Goal: Transaction & Acquisition: Purchase product/service

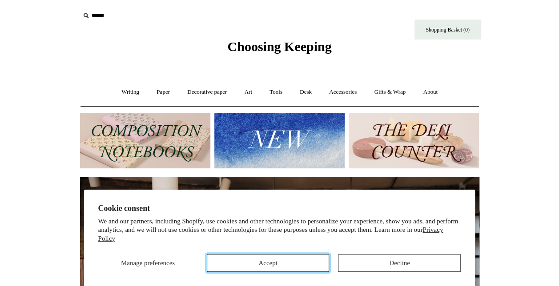
click at [296, 262] on button "Accept" at bounding box center [268, 263] width 123 height 18
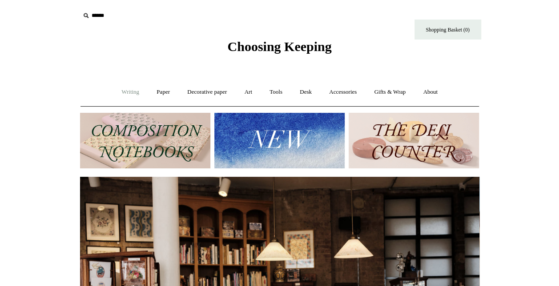
click at [122, 91] on link "Writing +" at bounding box center [130, 92] width 34 height 24
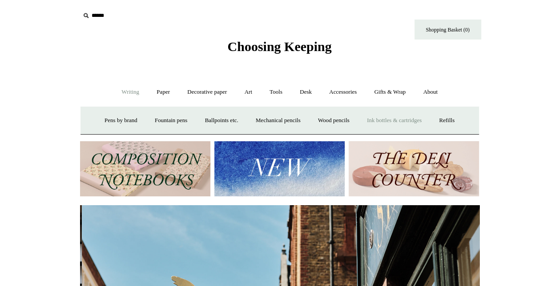
scroll to position [0, 399]
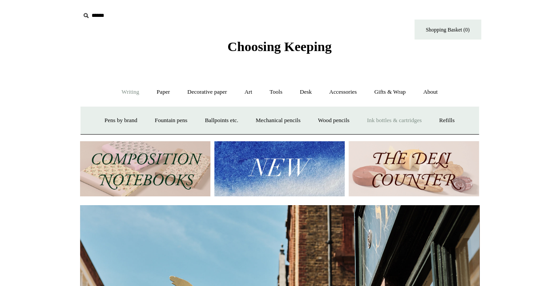
click at [411, 122] on link "Ink bottles & cartridges +" at bounding box center [394, 121] width 71 height 24
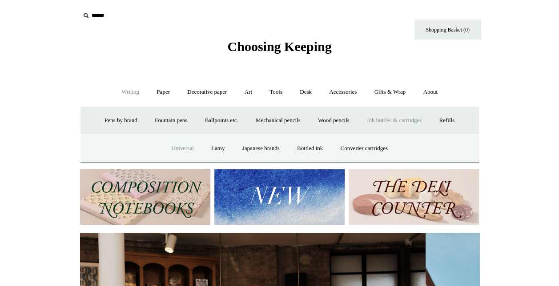
scroll to position [0, 0]
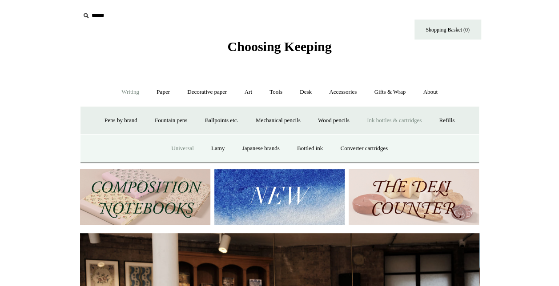
click at [173, 148] on link "Universal" at bounding box center [182, 149] width 39 height 24
click at [311, 148] on link "Bottled ink" at bounding box center [310, 149] width 42 height 24
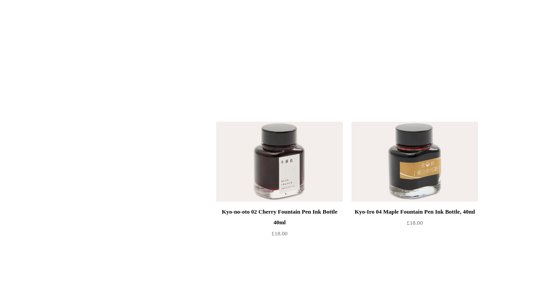
scroll to position [1658, 0]
